Goal: Navigation & Orientation: Find specific page/section

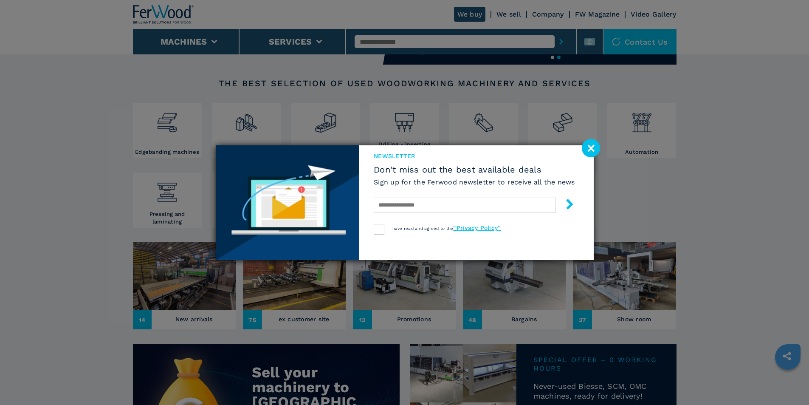
scroll to position [170, 0]
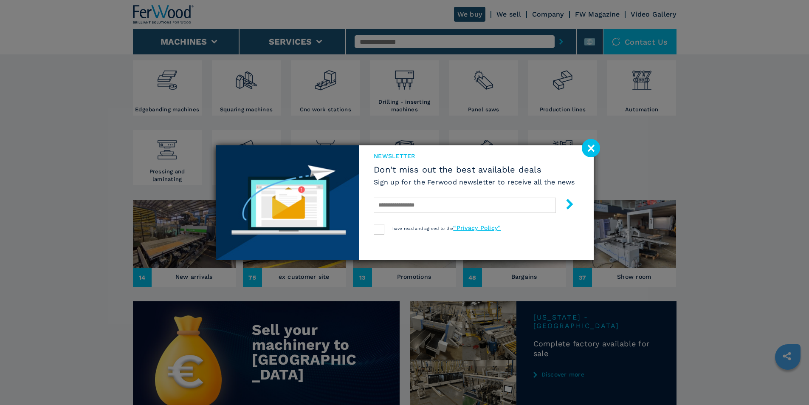
click at [583, 144] on image at bounding box center [591, 148] width 18 height 18
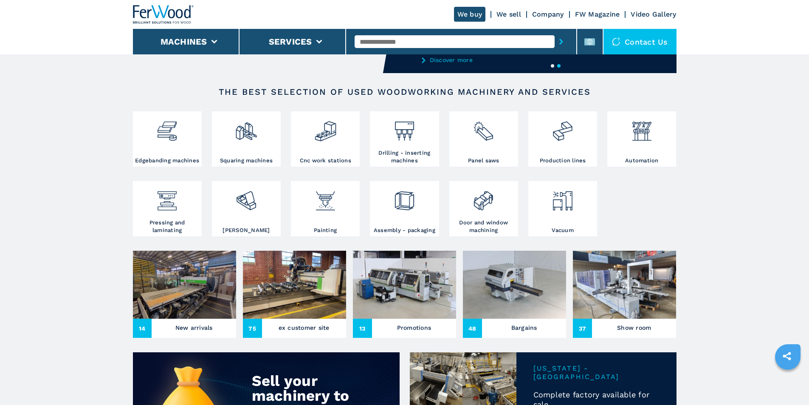
scroll to position [85, 0]
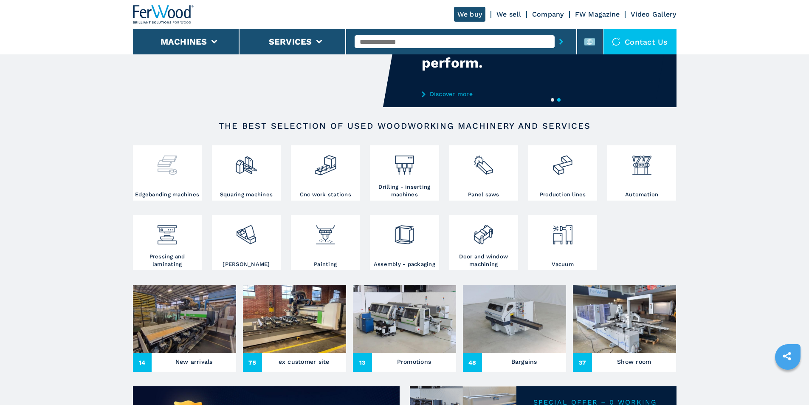
click at [164, 164] on img at bounding box center [167, 161] width 22 height 29
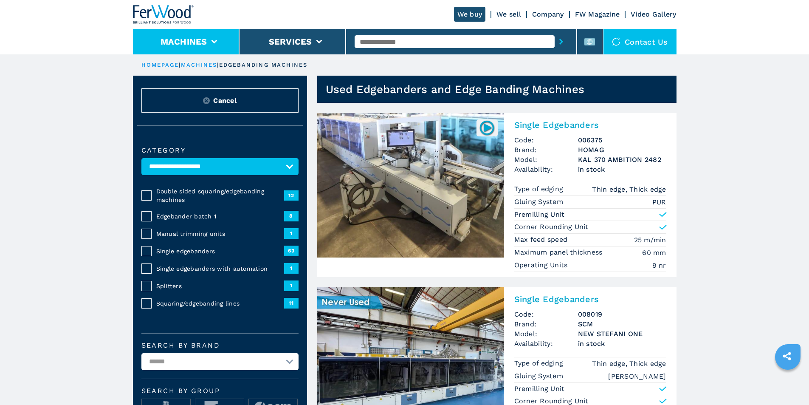
click at [193, 45] on button "Machines" at bounding box center [183, 42] width 47 height 10
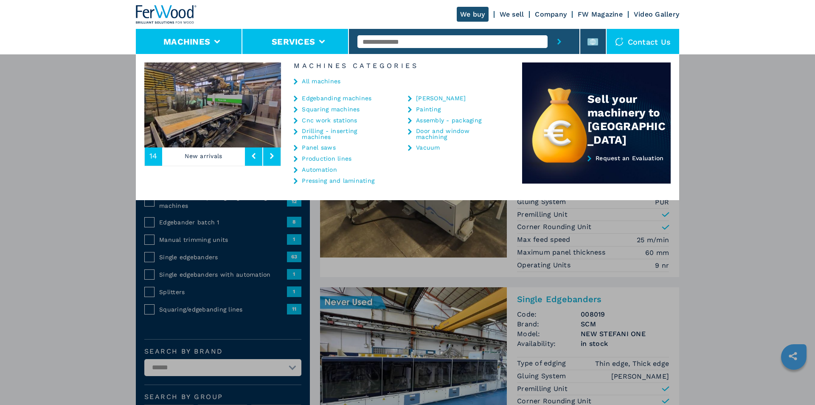
click at [323, 45] on li "Services" at bounding box center [295, 41] width 107 height 25
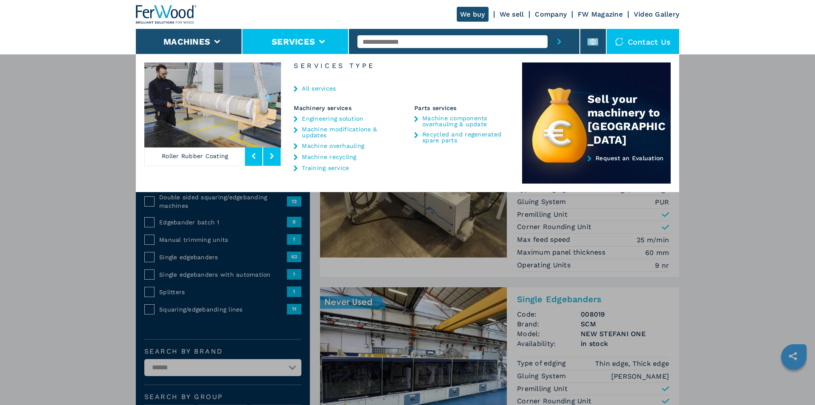
click at [270, 163] on button at bounding box center [271, 156] width 17 height 20
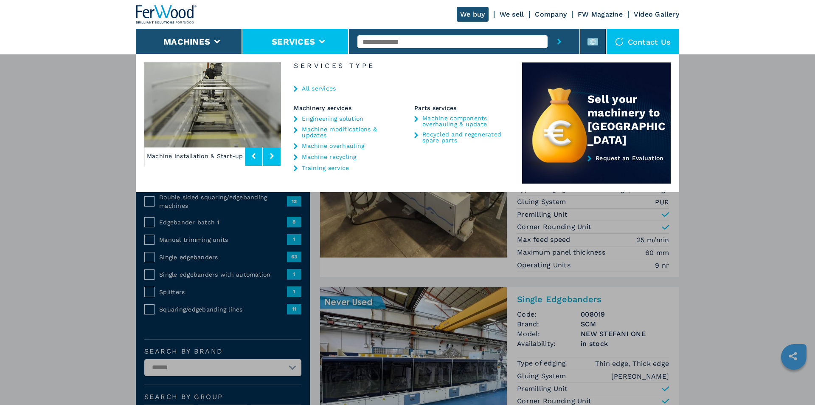
click at [270, 163] on button at bounding box center [271, 156] width 17 height 20
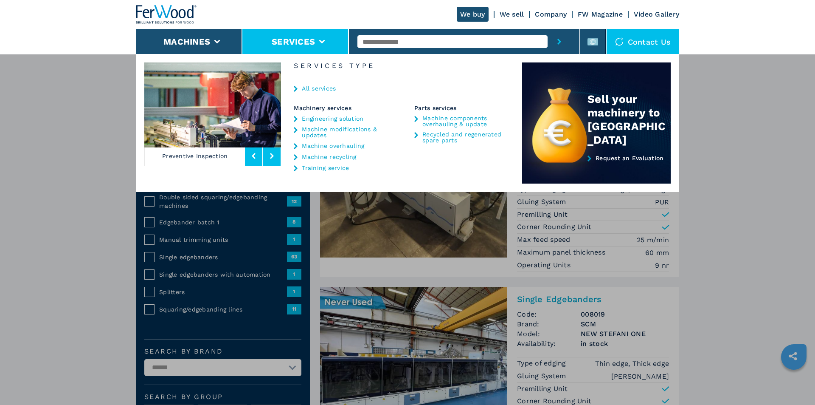
click at [271, 163] on button at bounding box center [271, 156] width 17 height 20
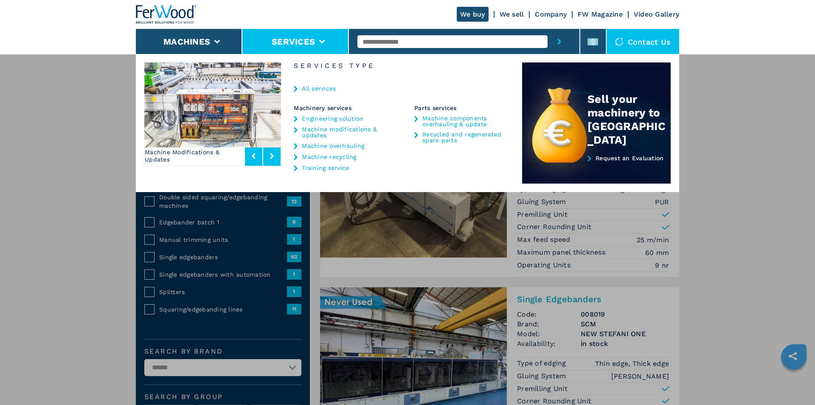
click at [271, 163] on button at bounding box center [271, 156] width 17 height 20
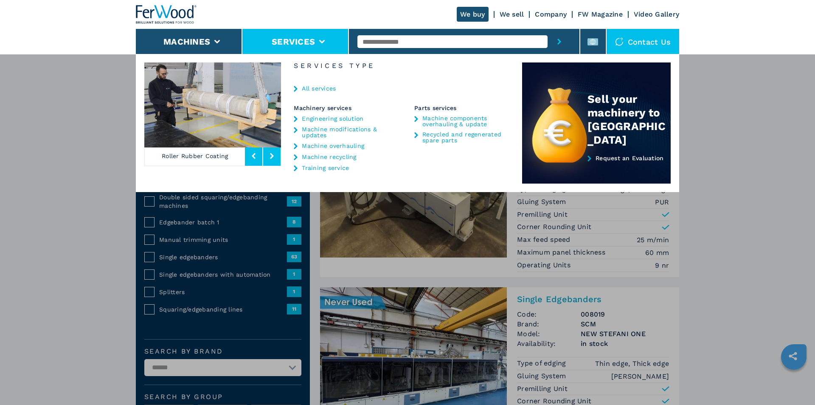
click at [271, 163] on button at bounding box center [271, 156] width 17 height 20
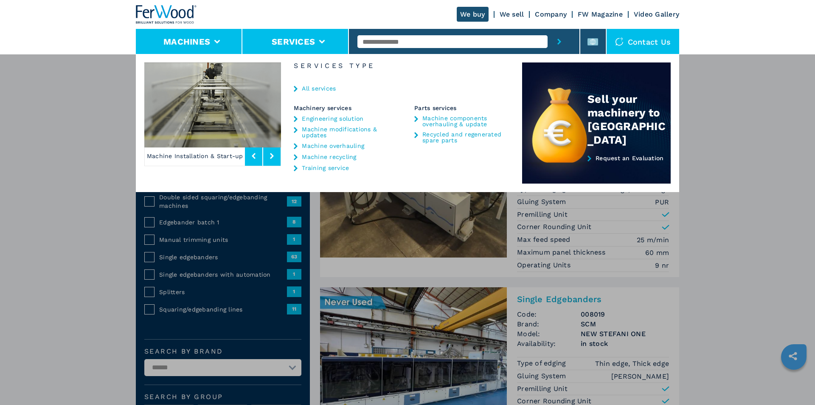
click at [163, 42] on li "Machines" at bounding box center [189, 41] width 107 height 25
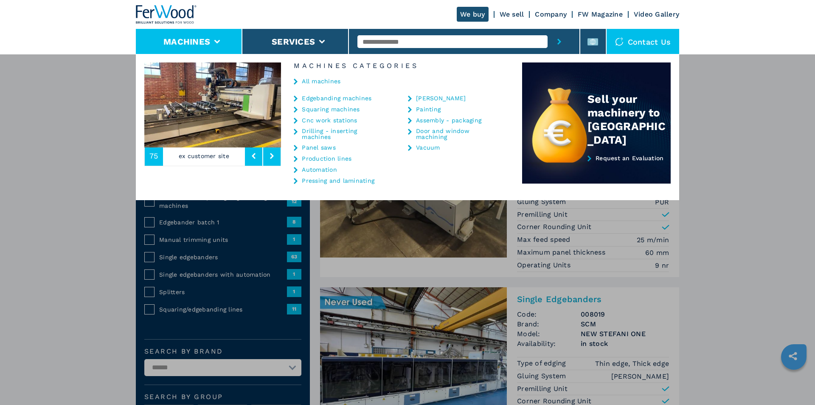
click at [316, 159] on link "Production lines" at bounding box center [327, 158] width 50 height 6
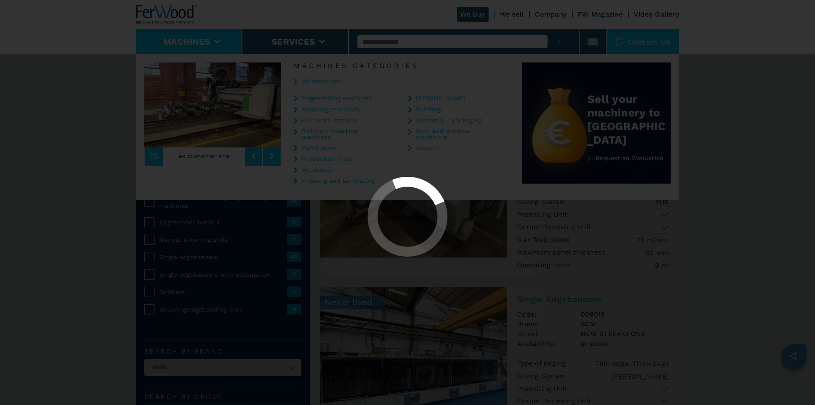
select select "**********"
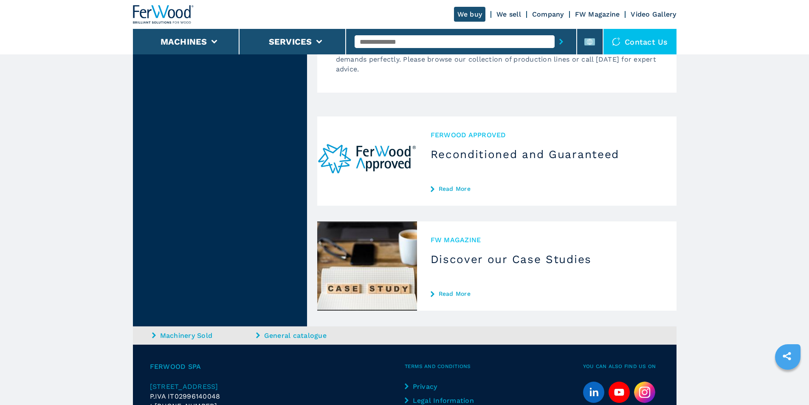
scroll to position [2335, 0]
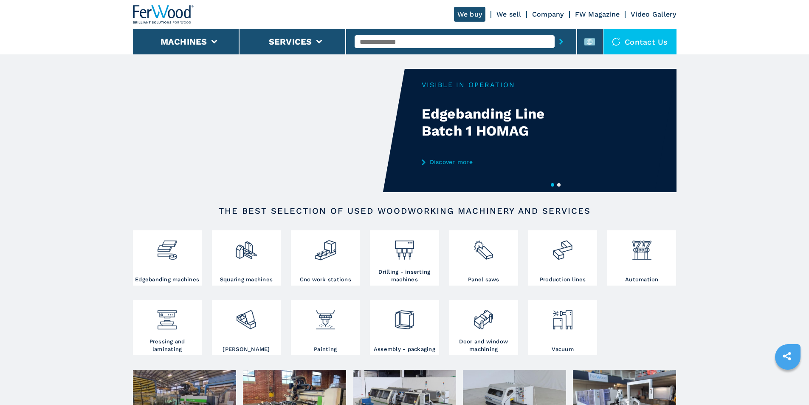
click at [549, 17] on link "Company" at bounding box center [548, 14] width 32 height 8
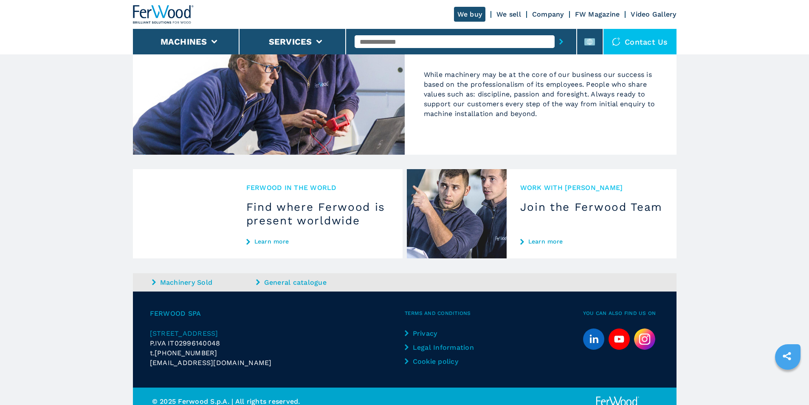
scroll to position [759, 0]
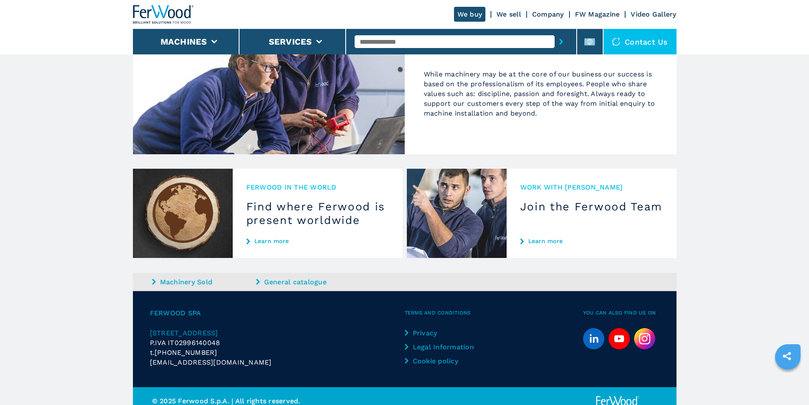
click at [218, 329] on span "[STREET_ADDRESS]" at bounding box center [184, 333] width 68 height 8
